Goal: Ask a question

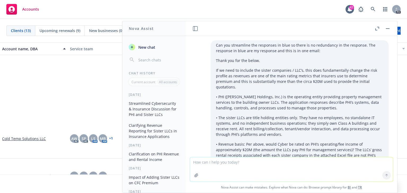
scroll to position [589, 0]
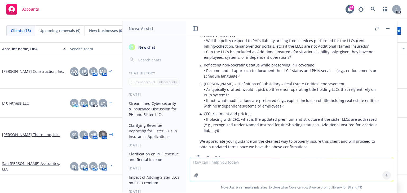
click at [211, 164] on textarea at bounding box center [291, 170] width 203 height 24
type textarea "r"
paste textarea "Would very much appreciate your thoughts on [PERSON_NAME]’s email and matrix (o…"
type textarea "refine: Would very much appreciate your thoughts on [PERSON_NAME]’s email and m…"
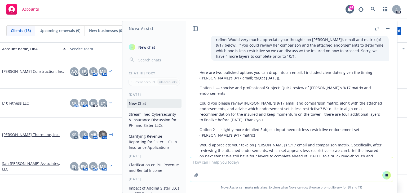
scroll to position [737, 0]
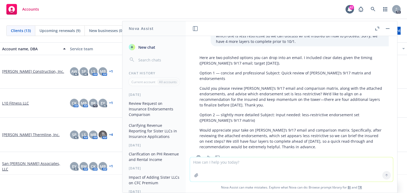
click at [283, 89] on p "Could you please review [PERSON_NAME]’s 9/17 email and comparison matrix, along…" at bounding box center [292, 97] width 184 height 22
click at [269, 90] on p "Could you please review [PERSON_NAME]’s 9/17 email and comparison matrix, along…" at bounding box center [292, 97] width 184 height 22
click at [208, 86] on p "Could you please review [PERSON_NAME]’s 9/17 email and comparison matrix, along…" at bounding box center [292, 97] width 184 height 22
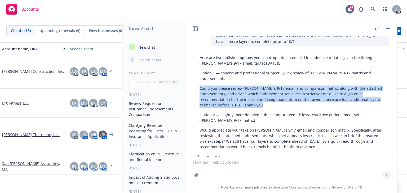
drag, startPoint x: 200, startPoint y: 71, endPoint x: 270, endPoint y: 87, distance: 71.5
click at [270, 87] on p "Could you please review [PERSON_NAME]’s 9/17 email and comparison matrix, along…" at bounding box center [292, 97] width 184 height 22
copy p "Could you please review [PERSON_NAME]’s 9/17 email and comparison matrix, along…"
